Goal: Navigation & Orientation: Find specific page/section

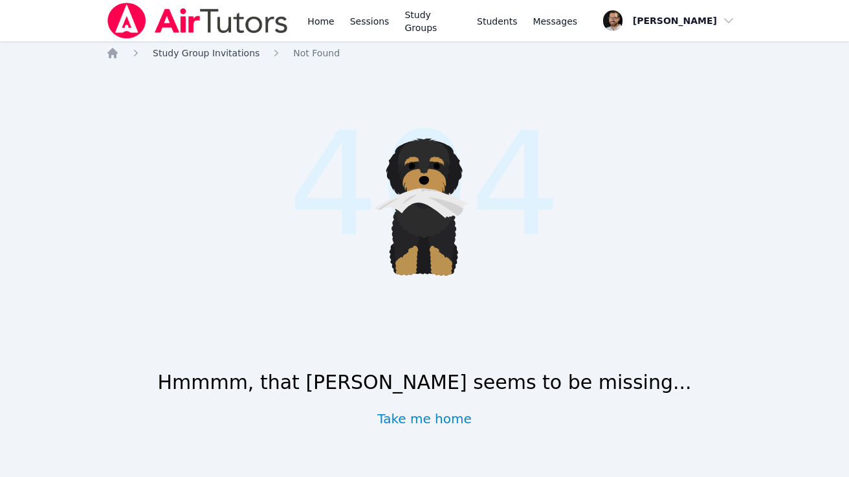
click at [235, 58] on span "Study Group Invitations" at bounding box center [206, 53] width 107 height 10
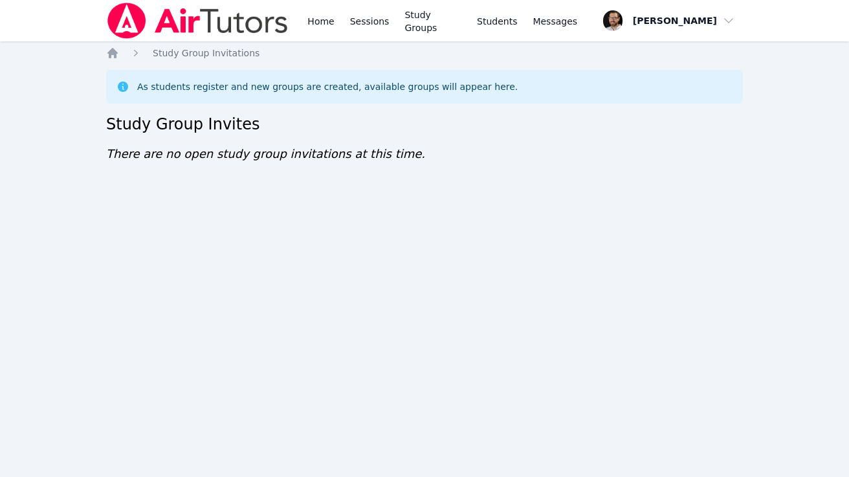
click at [258, 81] on div "As students register and new groups are created, available groups will appear h…" at bounding box center [327, 86] width 380 height 13
click at [265, 92] on div "As students register and new groups are created, available groups will appear h…" at bounding box center [327, 86] width 380 height 13
click at [131, 54] on icon "Breadcrumb" at bounding box center [135, 53] width 13 height 13
click at [118, 53] on icon "Breadcrumb" at bounding box center [112, 53] width 13 height 13
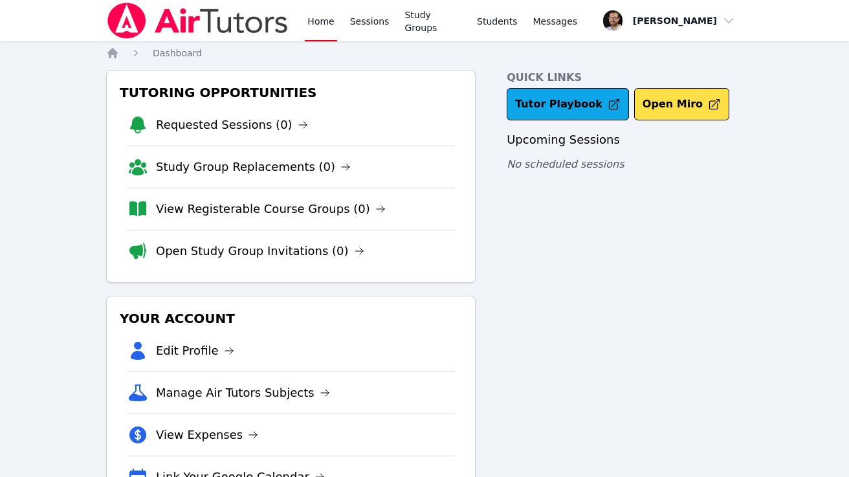
click at [723, 21] on span "button" at bounding box center [669, 20] width 140 height 28
click at [694, 55] on link "Profile" at bounding box center [673, 50] width 124 height 23
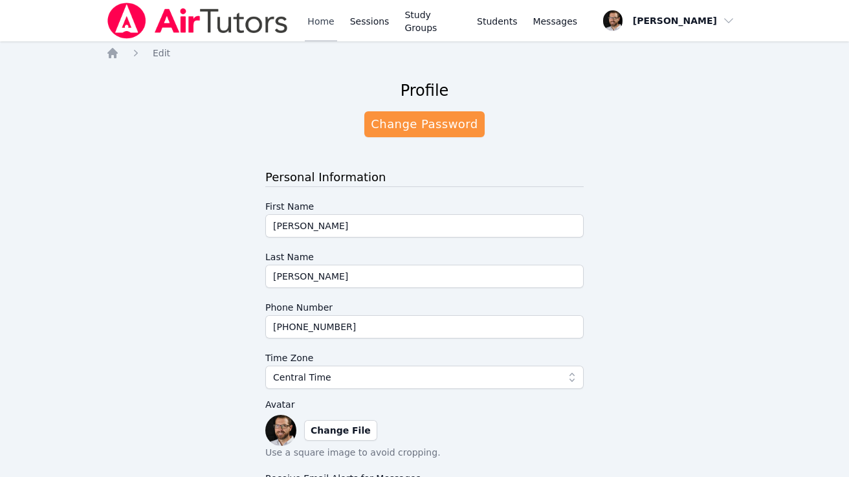
click at [311, 24] on link "Home" at bounding box center [321, 20] width 32 height 41
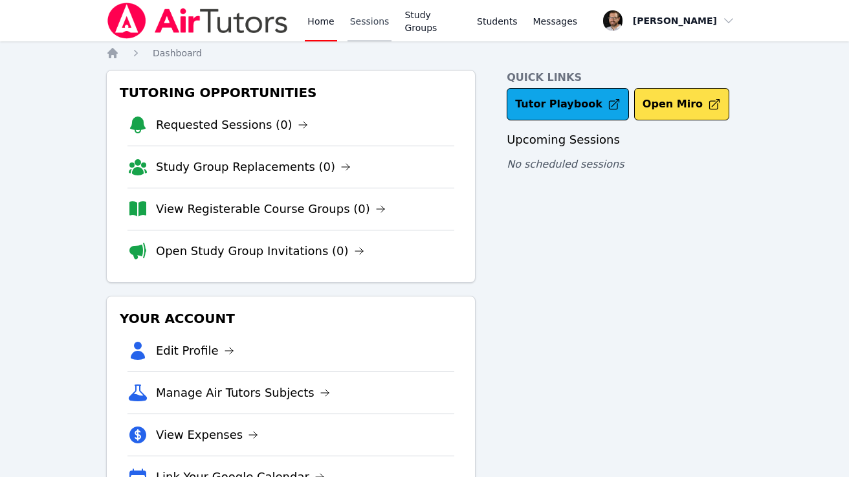
click at [360, 24] on link "Sessions" at bounding box center [369, 20] width 45 height 41
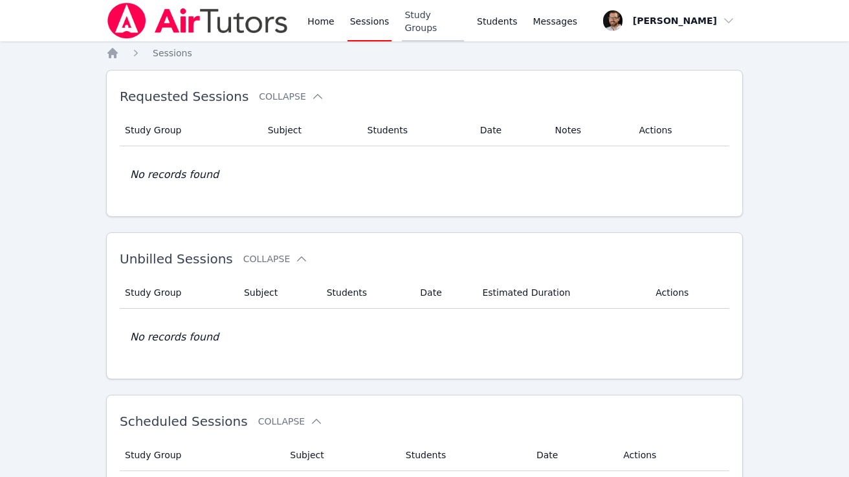
click at [422, 24] on link "Study Groups" at bounding box center [433, 20] width 62 height 41
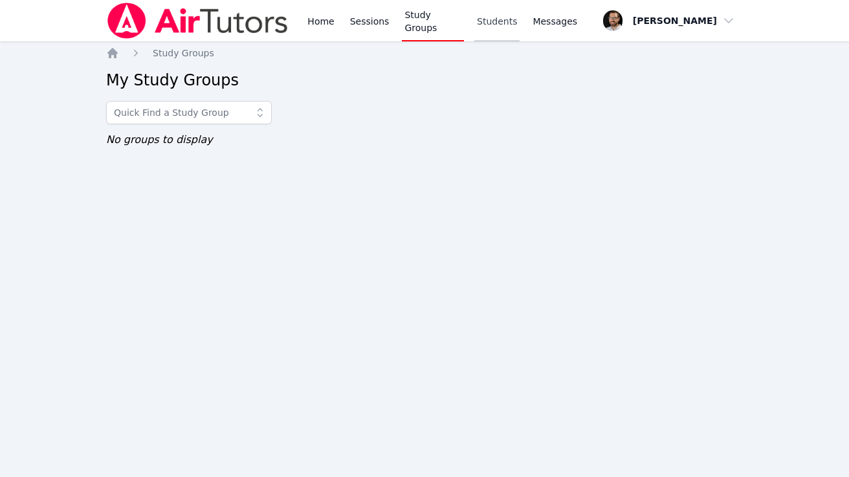
click at [494, 24] on link "Students" at bounding box center [496, 20] width 45 height 41
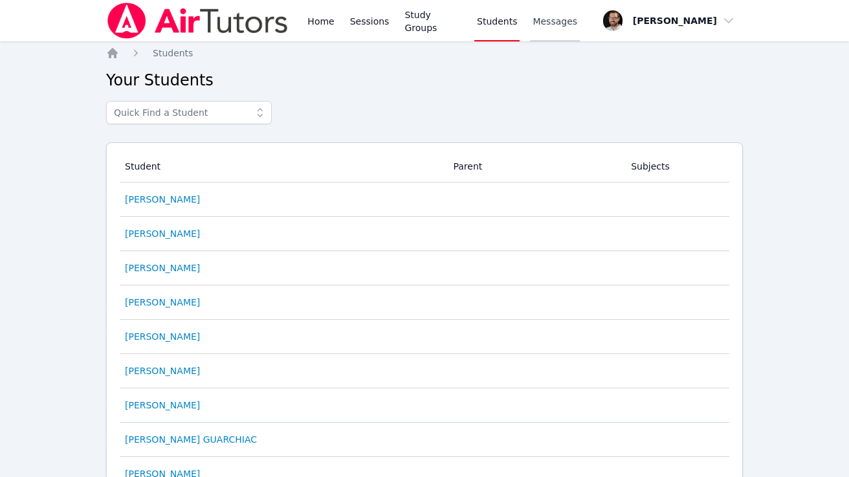
click at [555, 25] on span "Messages" at bounding box center [555, 21] width 45 height 13
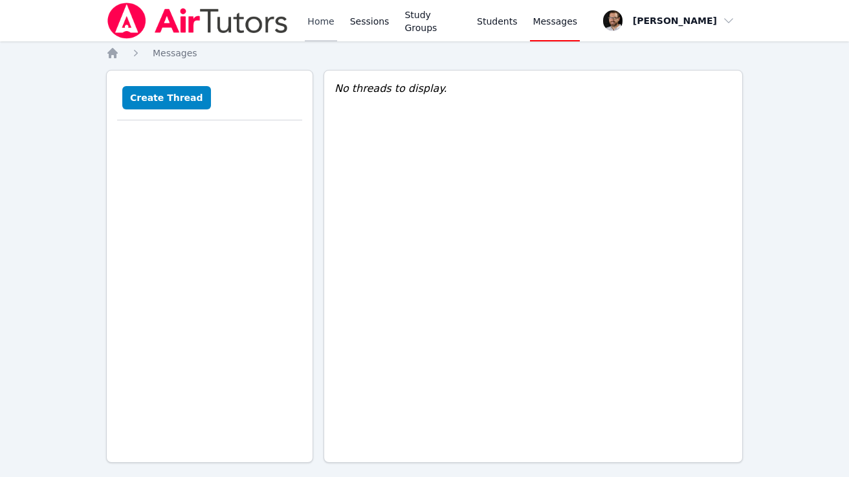
click at [324, 24] on link "Home" at bounding box center [321, 20] width 32 height 41
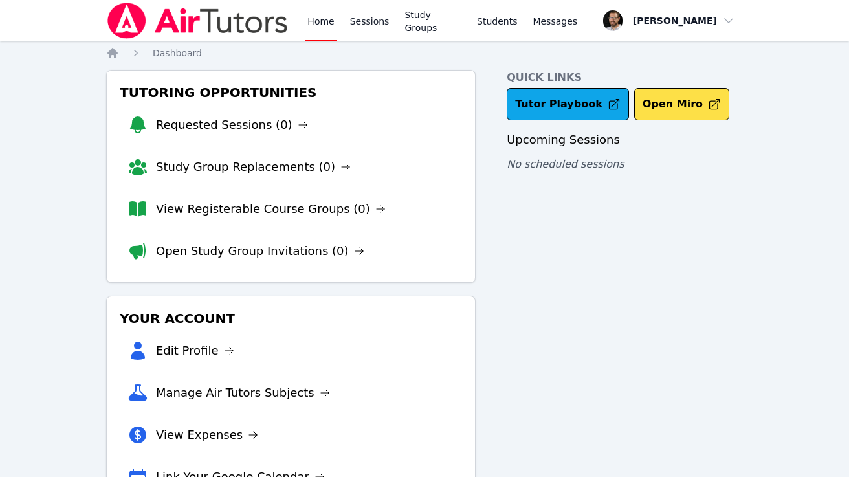
click at [728, 25] on span "button" at bounding box center [669, 20] width 140 height 28
click at [558, 303] on div "Quick Links Tutor Playbook Open Miro Upcoming Sessions No scheduled sessions" at bounding box center [625, 289] width 236 height 439
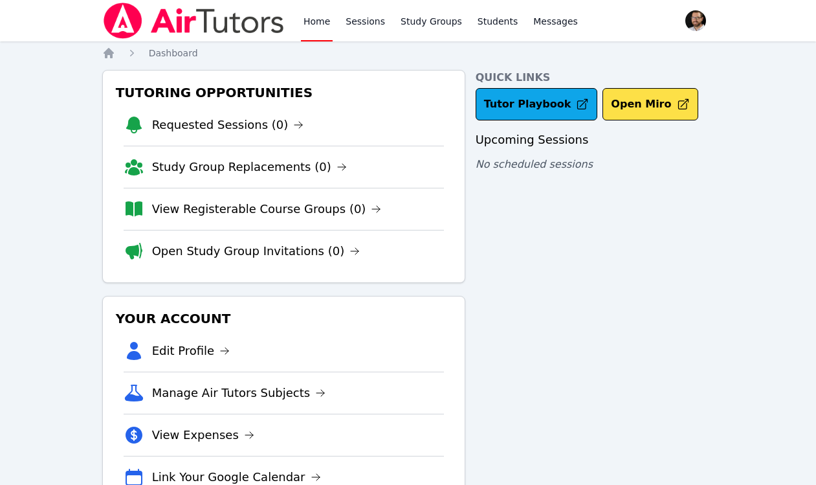
click at [96, 203] on div "Home Sessions Study Groups Students Messages Open user menu Joseph Bommarito Op…" at bounding box center [408, 267] width 816 height 535
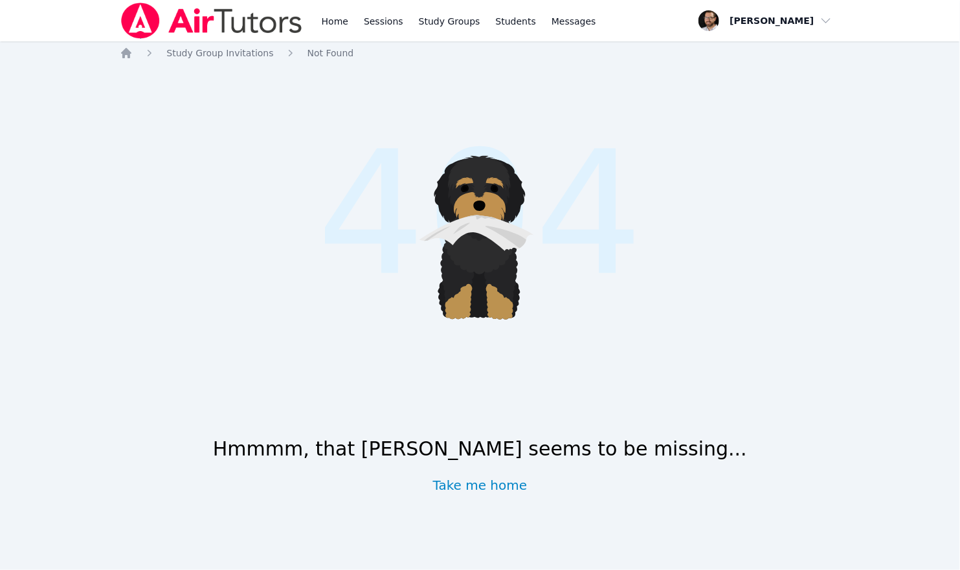
click at [180, 45] on div "Home Sessions Study Groups Students Messages Open user menu [PERSON_NAME] Open …" at bounding box center [480, 285] width 960 height 570
click at [180, 48] on span "Study Group Invitations" at bounding box center [219, 53] width 107 height 10
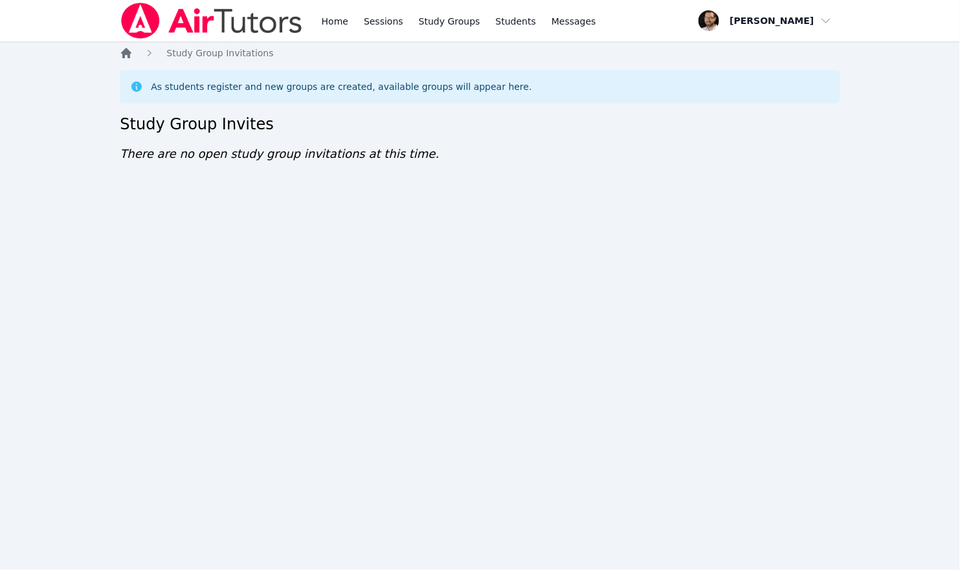
click at [131, 47] on icon "Breadcrumb" at bounding box center [126, 53] width 13 height 13
